Goal: Entertainment & Leisure: Consume media (video, audio)

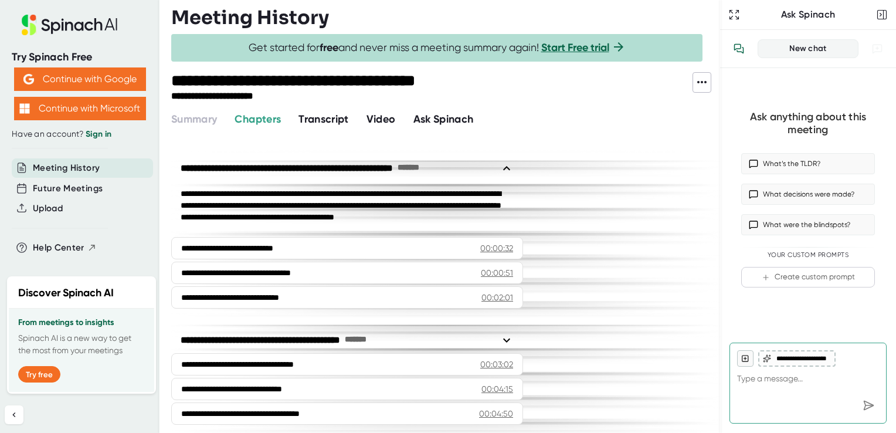
click at [385, 116] on span "Video" at bounding box center [380, 119] width 29 height 13
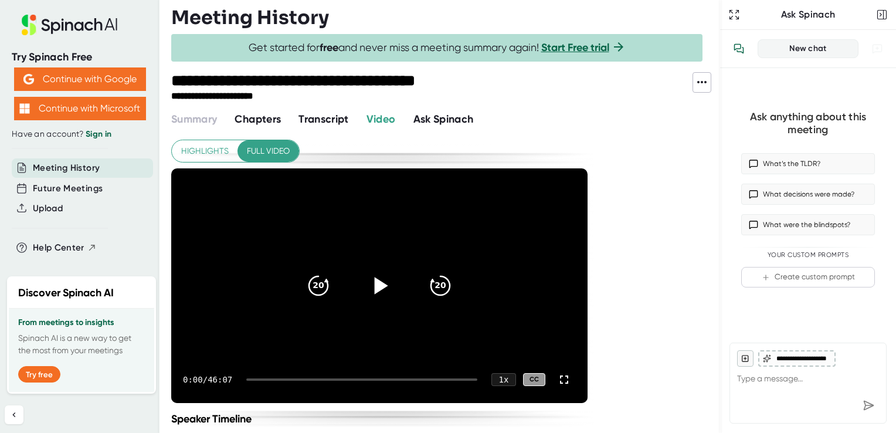
click at [390, 290] on icon at bounding box center [379, 285] width 29 height 29
click at [271, 379] on div at bounding box center [361, 379] width 231 height 2
click at [365, 285] on div at bounding box center [379, 285] width 49 height 49
click at [374, 283] on icon at bounding box center [379, 285] width 29 height 29
click at [301, 380] on div "4:09 / 46:07 1 x CC" at bounding box center [379, 379] width 416 height 47
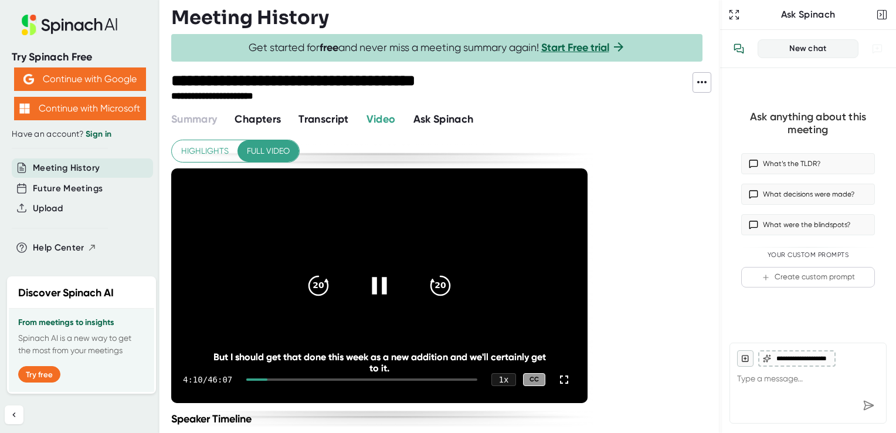
click at [300, 379] on div at bounding box center [361, 379] width 231 height 2
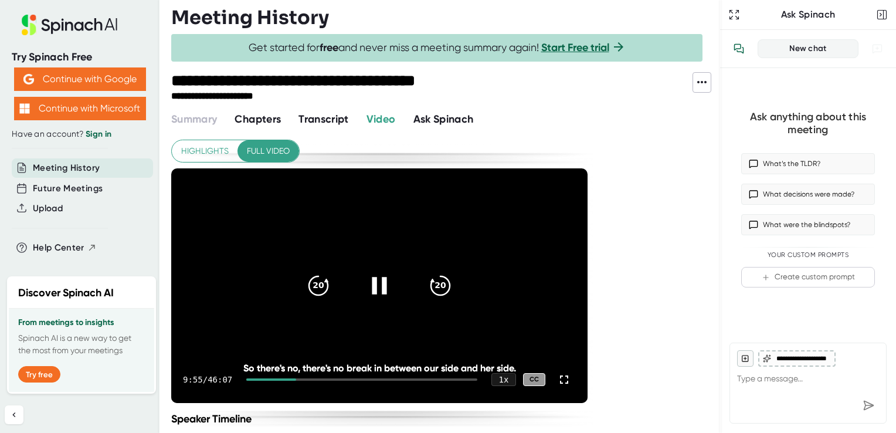
click at [293, 379] on div at bounding box center [271, 379] width 50 height 2
click at [285, 379] on div at bounding box center [267, 379] width 43 height 2
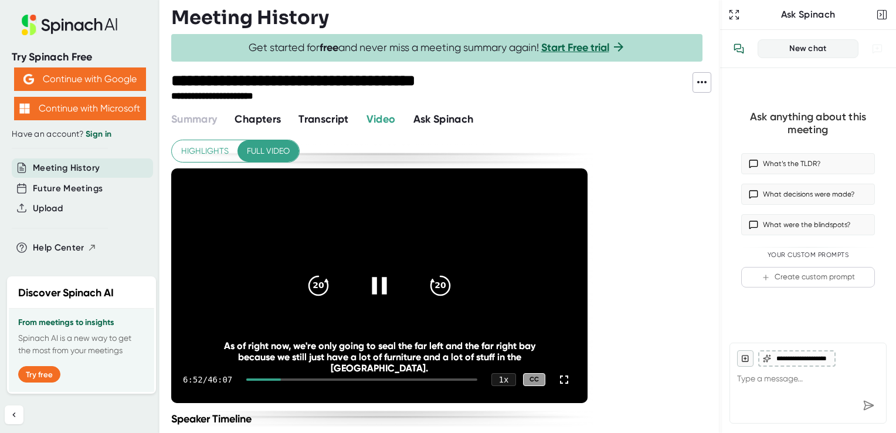
click at [280, 379] on div at bounding box center [263, 379] width 35 height 2
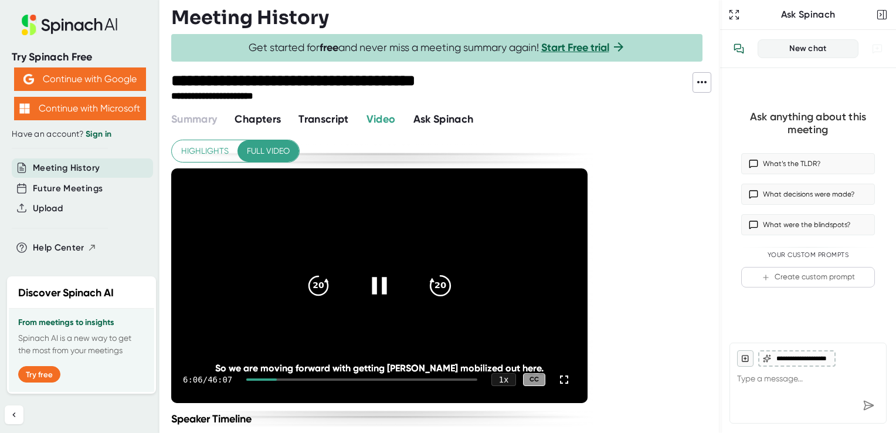
click at [434, 282] on icon "20" at bounding box center [440, 285] width 29 height 29
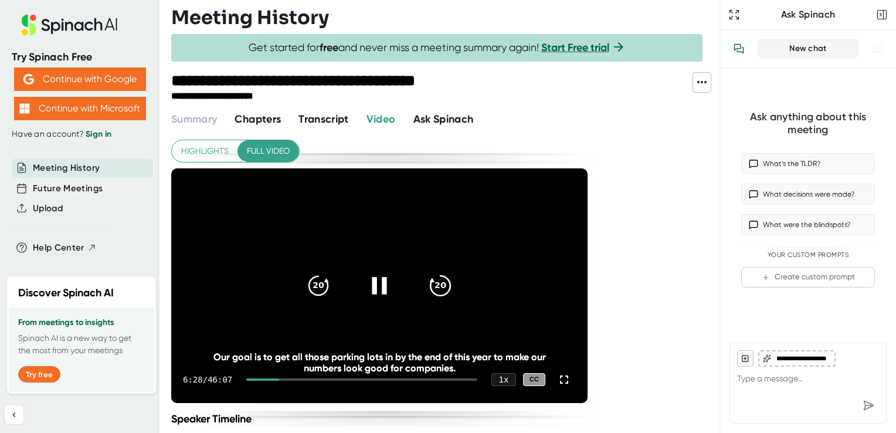
click at [434, 282] on icon "20" at bounding box center [440, 285] width 29 height 29
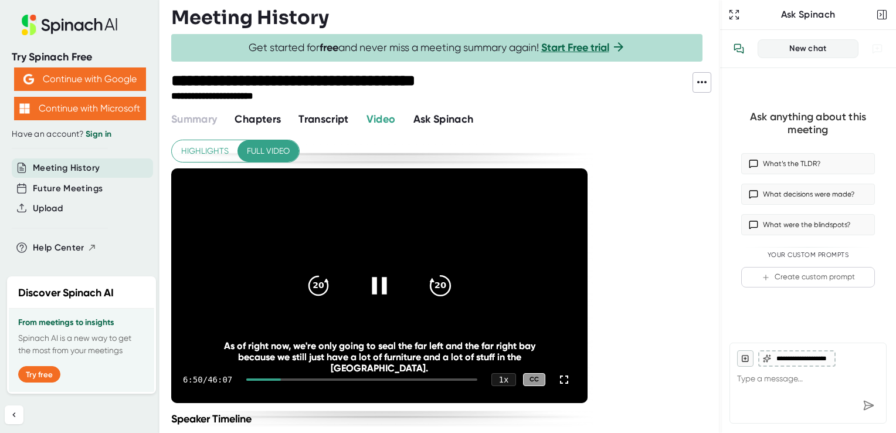
click at [441, 283] on icon "20" at bounding box center [440, 285] width 29 height 29
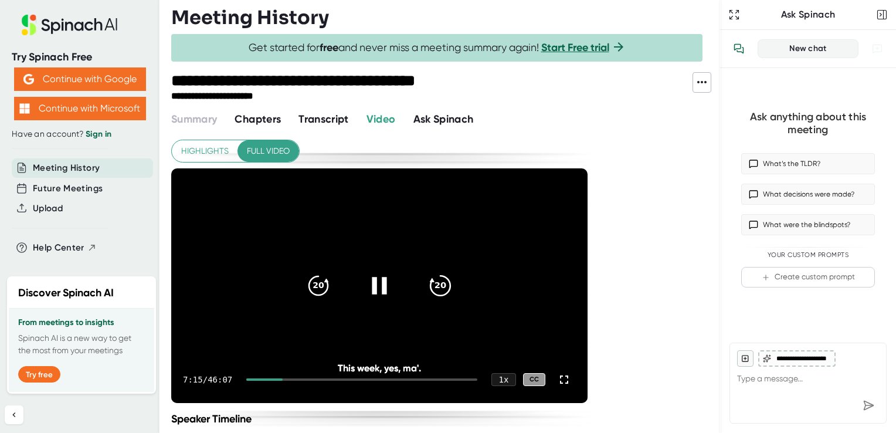
click at [434, 271] on div "20" at bounding box center [440, 285] width 49 height 49
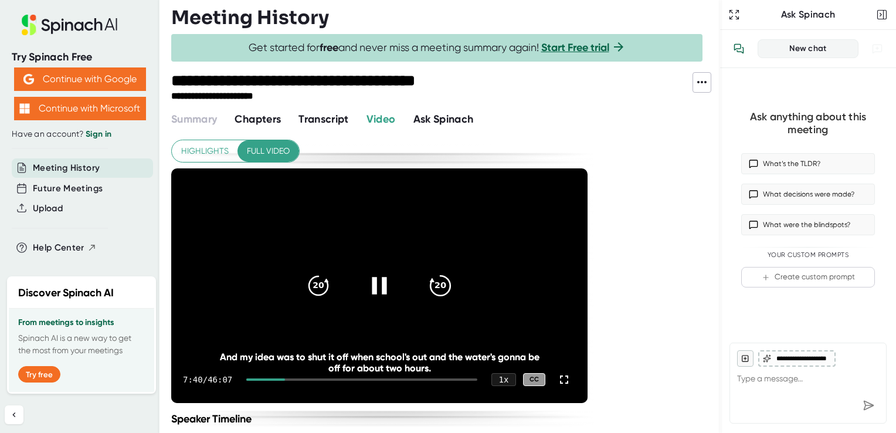
click at [446, 290] on icon "20" at bounding box center [440, 285] width 29 height 29
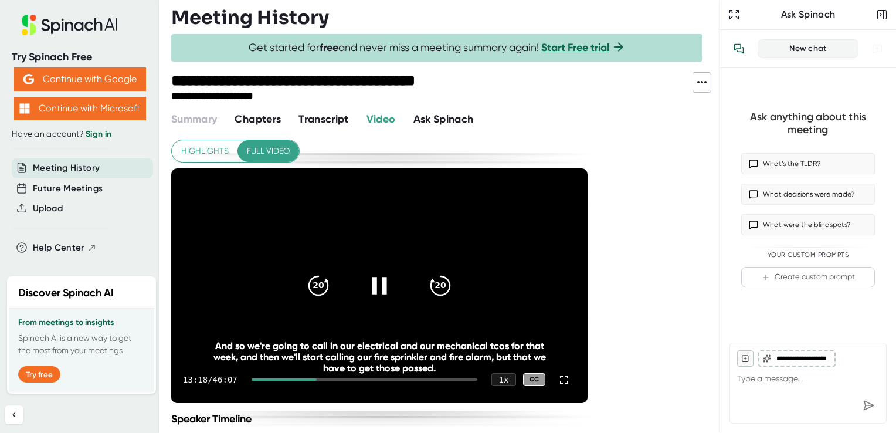
click at [310, 379] on div at bounding box center [283, 379] width 65 height 2
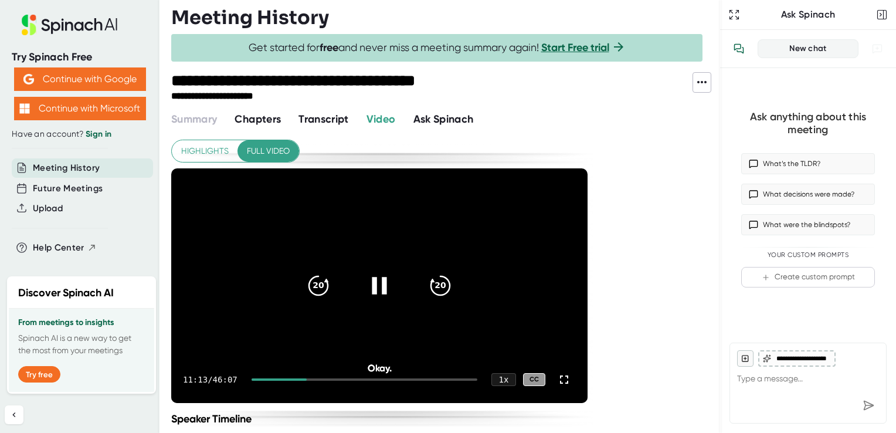
click at [301, 378] on div at bounding box center [278, 379] width 55 height 2
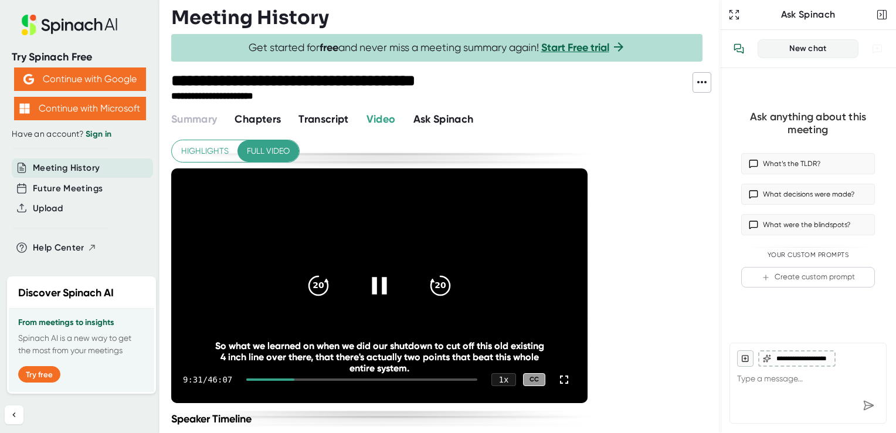
click at [293, 376] on div "9:31 / 46:07 1 x CC" at bounding box center [379, 379] width 416 height 47
click at [293, 378] on div at bounding box center [269, 379] width 47 height 2
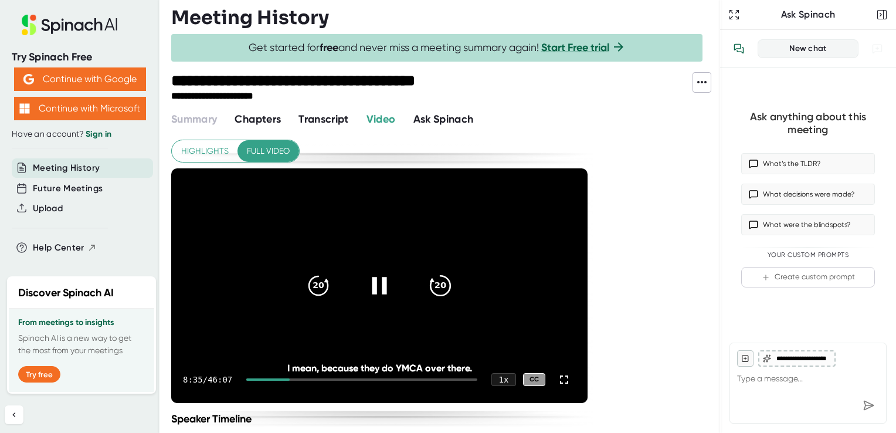
click at [446, 283] on icon "20" at bounding box center [440, 285] width 29 height 29
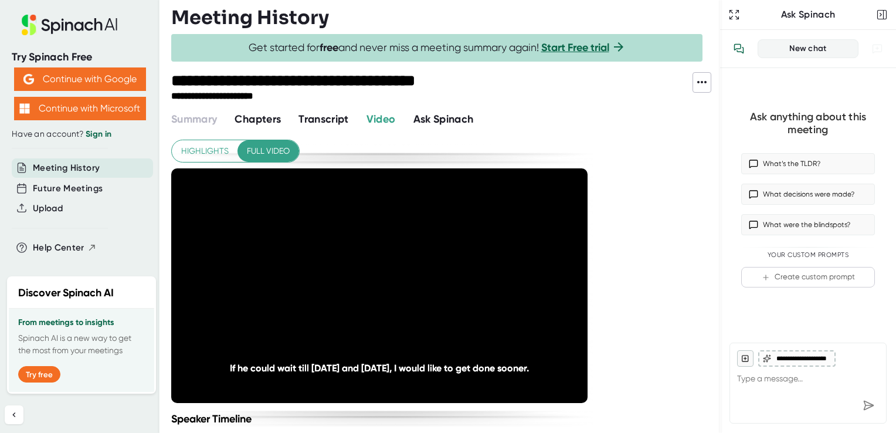
click at [446, 283] on icon "20" at bounding box center [440, 285] width 29 height 29
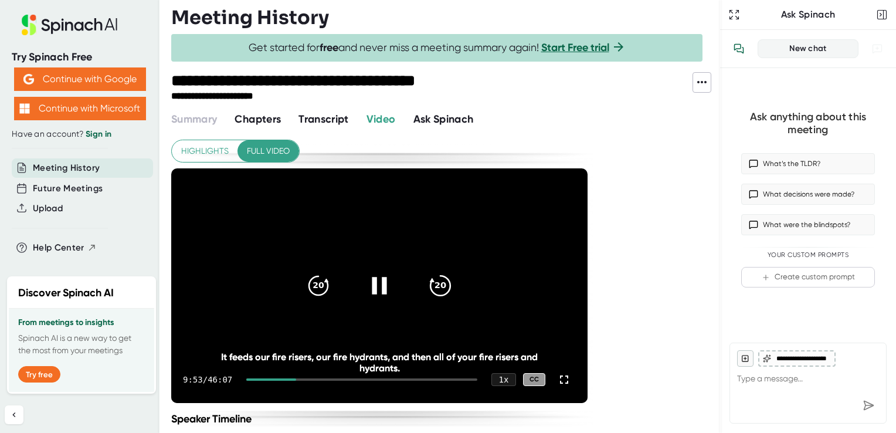
click at [432, 293] on icon "20" at bounding box center [440, 285] width 29 height 29
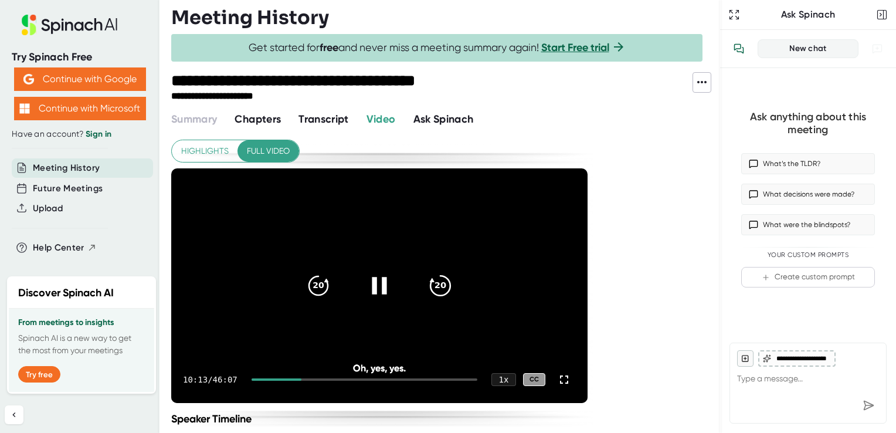
click at [432, 293] on icon "20" at bounding box center [440, 285] width 29 height 29
click at [436, 292] on icon "20" at bounding box center [440, 285] width 29 height 29
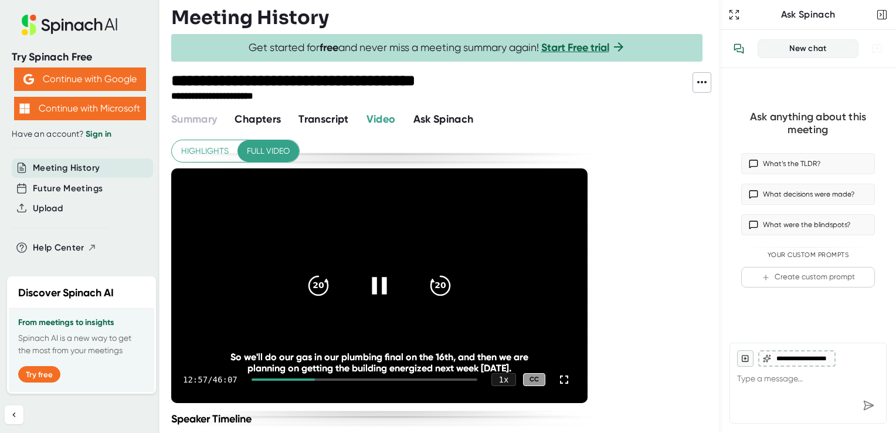
click at [375, 287] on icon at bounding box center [379, 285] width 15 height 17
click at [358, 278] on div at bounding box center [379, 285] width 49 height 49
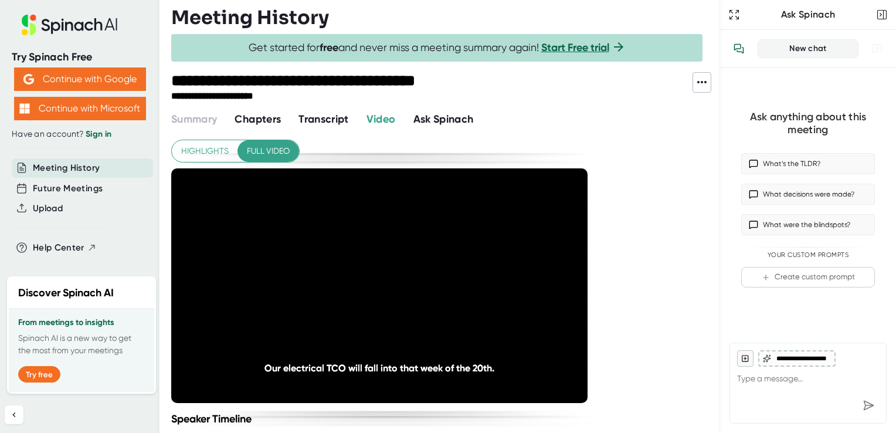
click at [278, 125] on span "Chapters" at bounding box center [257, 119] width 46 height 13
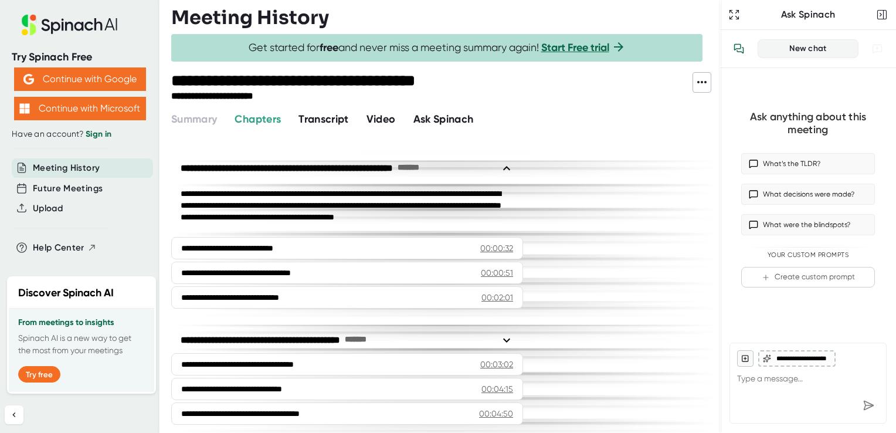
click at [387, 117] on span "Video" at bounding box center [380, 119] width 29 height 13
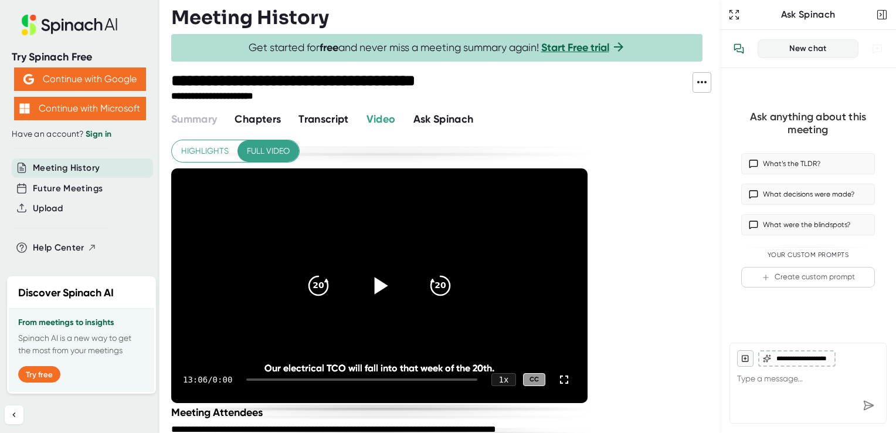
click at [373, 286] on icon at bounding box center [379, 285] width 29 height 29
click at [375, 290] on icon at bounding box center [379, 285] width 29 height 29
click at [366, 284] on div at bounding box center [379, 285] width 49 height 49
click at [329, 118] on span "Transcript" at bounding box center [323, 119] width 50 height 13
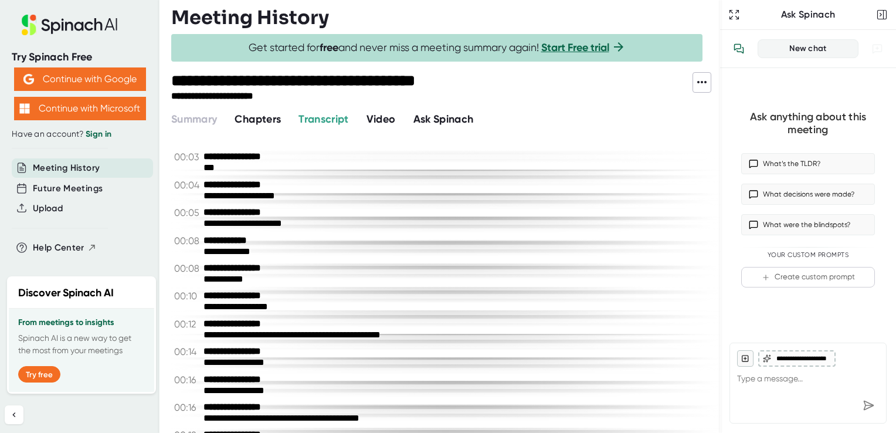
click at [372, 118] on span "Video" at bounding box center [380, 119] width 29 height 13
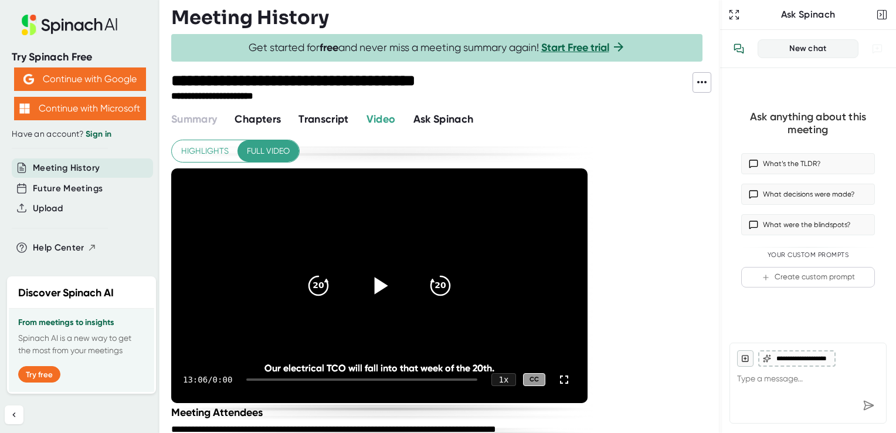
click at [387, 268] on div at bounding box center [379, 285] width 49 height 49
click at [361, 376] on div "13:06 / 0:00 1 x CC" at bounding box center [379, 379] width 416 height 47
click at [361, 379] on div at bounding box center [361, 379] width 231 height 2
click at [386, 284] on icon at bounding box center [379, 285] width 29 height 29
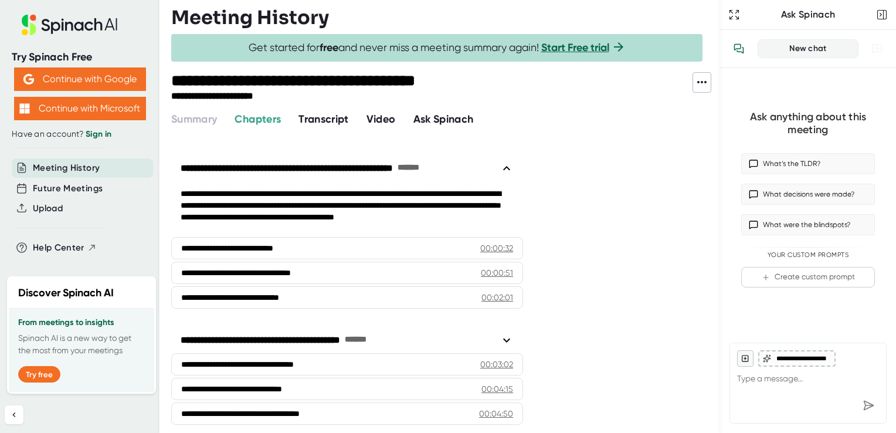
click at [326, 122] on span "Transcript" at bounding box center [323, 119] width 50 height 13
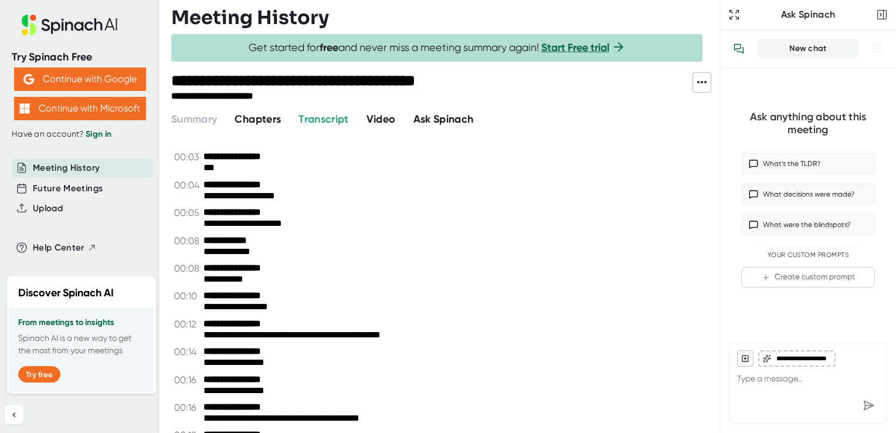
click at [373, 121] on span "Video" at bounding box center [380, 119] width 29 height 13
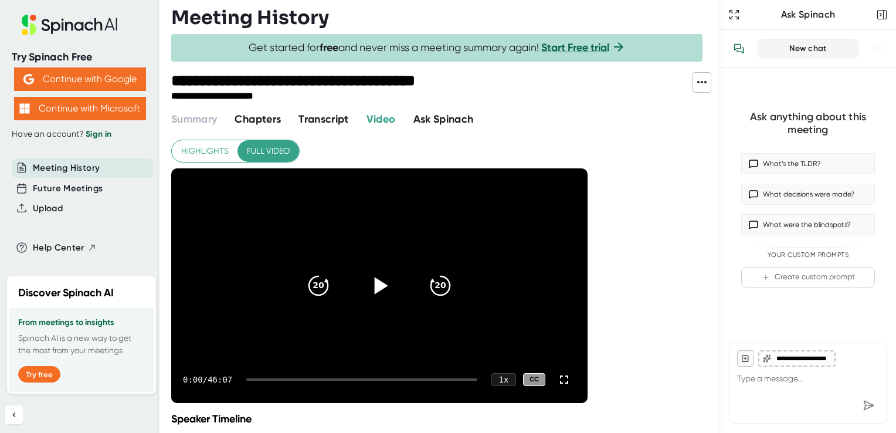
click at [378, 277] on icon at bounding box center [379, 285] width 29 height 29
click at [296, 379] on div at bounding box center [361, 379] width 231 height 2
click at [314, 379] on div at bounding box center [361, 379] width 231 height 2
click at [324, 379] on div at bounding box center [364, 379] width 226 height 2
click at [319, 379] on div at bounding box center [286, 379] width 70 height 2
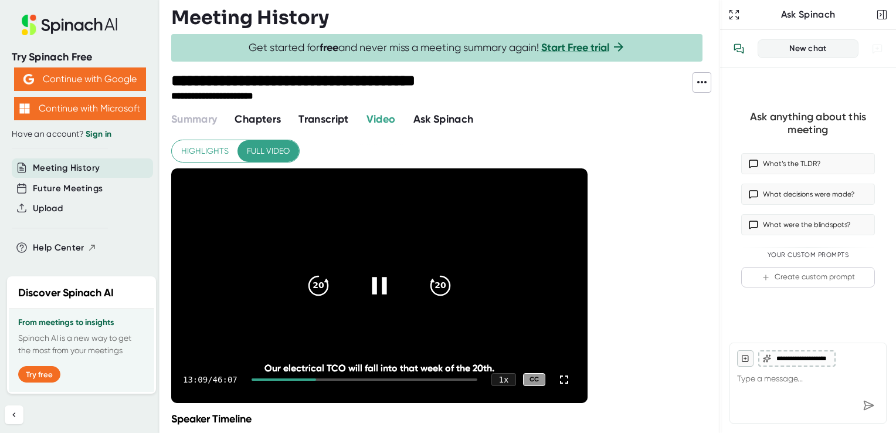
click at [316, 379] on div at bounding box center [283, 379] width 64 height 2
click at [315, 379] on div at bounding box center [282, 379] width 63 height 2
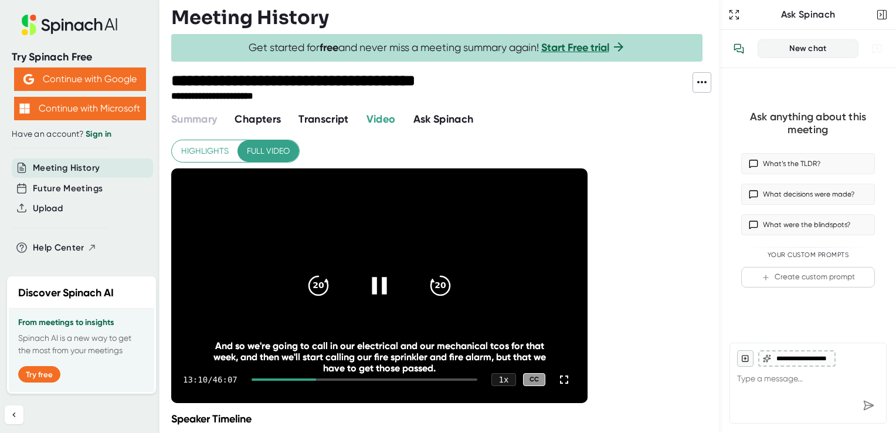
click at [382, 289] on icon at bounding box center [379, 285] width 15 height 17
click at [369, 294] on icon at bounding box center [379, 285] width 29 height 29
click at [312, 276] on icon "20" at bounding box center [318, 285] width 29 height 29
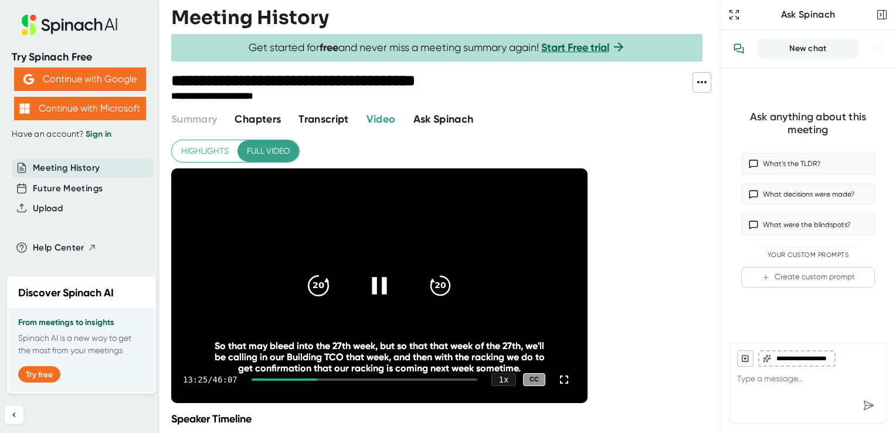
click at [305, 286] on div "20" at bounding box center [318, 285] width 49 height 49
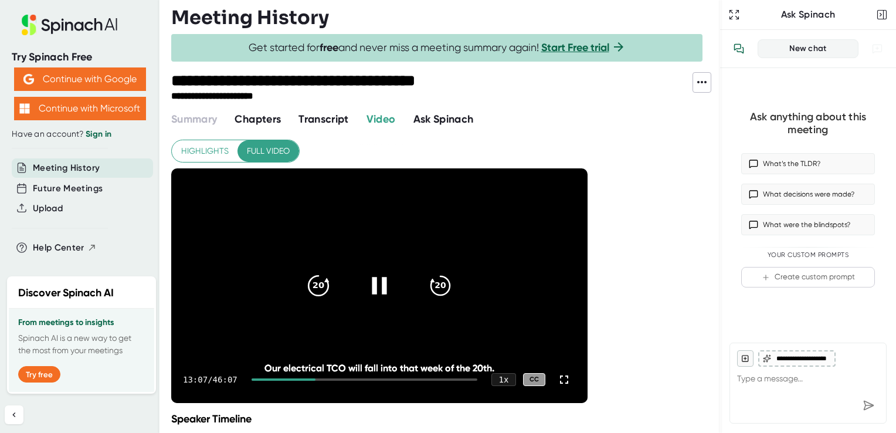
click at [305, 286] on div "20" at bounding box center [318, 285] width 49 height 49
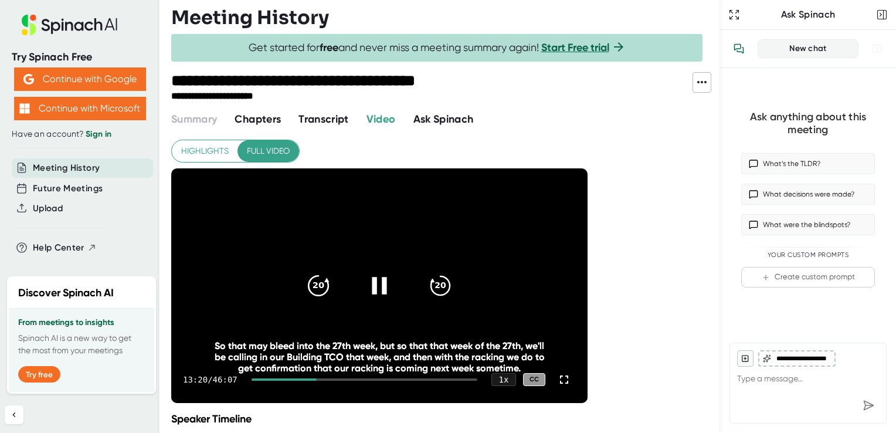
click at [314, 276] on icon "20" at bounding box center [318, 285] width 29 height 29
click at [319, 291] on icon "20" at bounding box center [318, 285] width 29 height 29
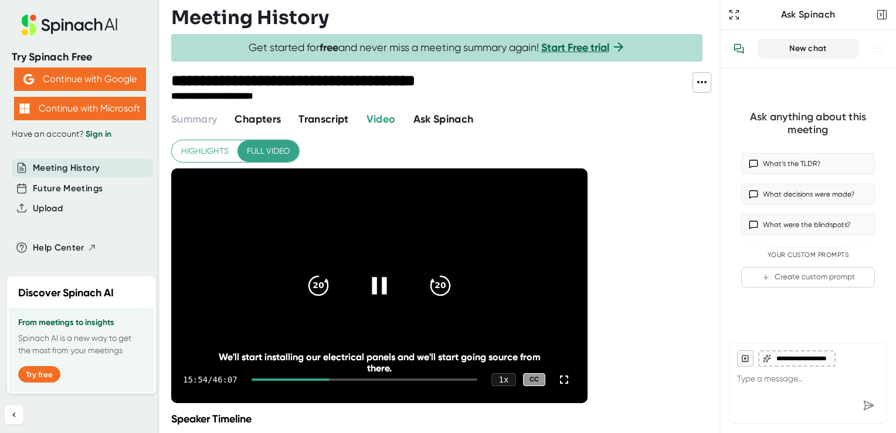
click at [383, 293] on icon at bounding box center [379, 285] width 29 height 29
click at [387, 278] on icon at bounding box center [379, 285] width 29 height 29
click at [325, 280] on icon at bounding box center [327, 280] width 4 height 4
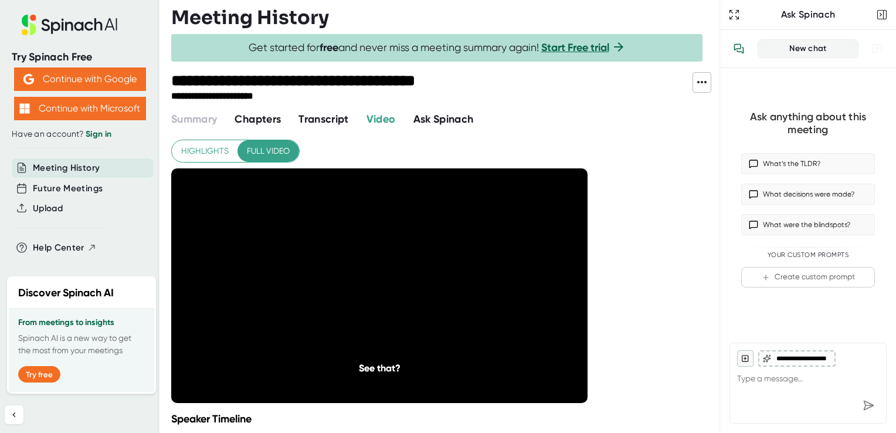
click at [325, 280] on icon at bounding box center [327, 280] width 4 height 4
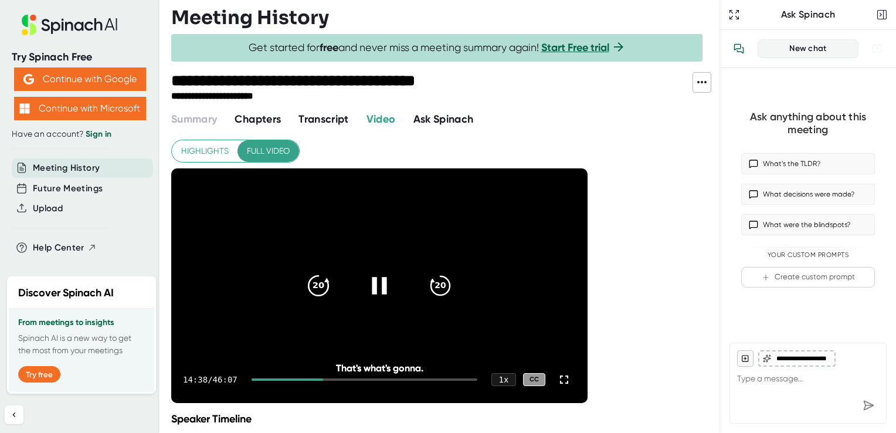
click at [308, 284] on icon "20" at bounding box center [318, 285] width 29 height 29
click at [438, 280] on icon "20" at bounding box center [440, 285] width 29 height 29
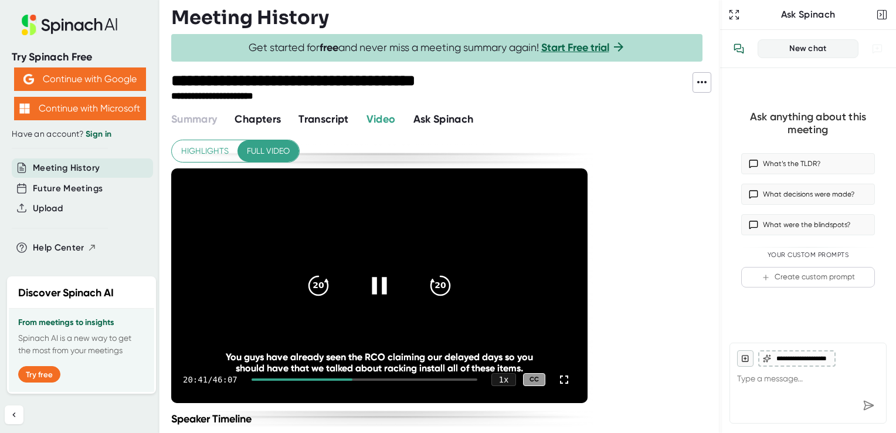
click at [378, 277] on icon at bounding box center [379, 285] width 29 height 29
